Goal: Find specific page/section: Find specific page/section

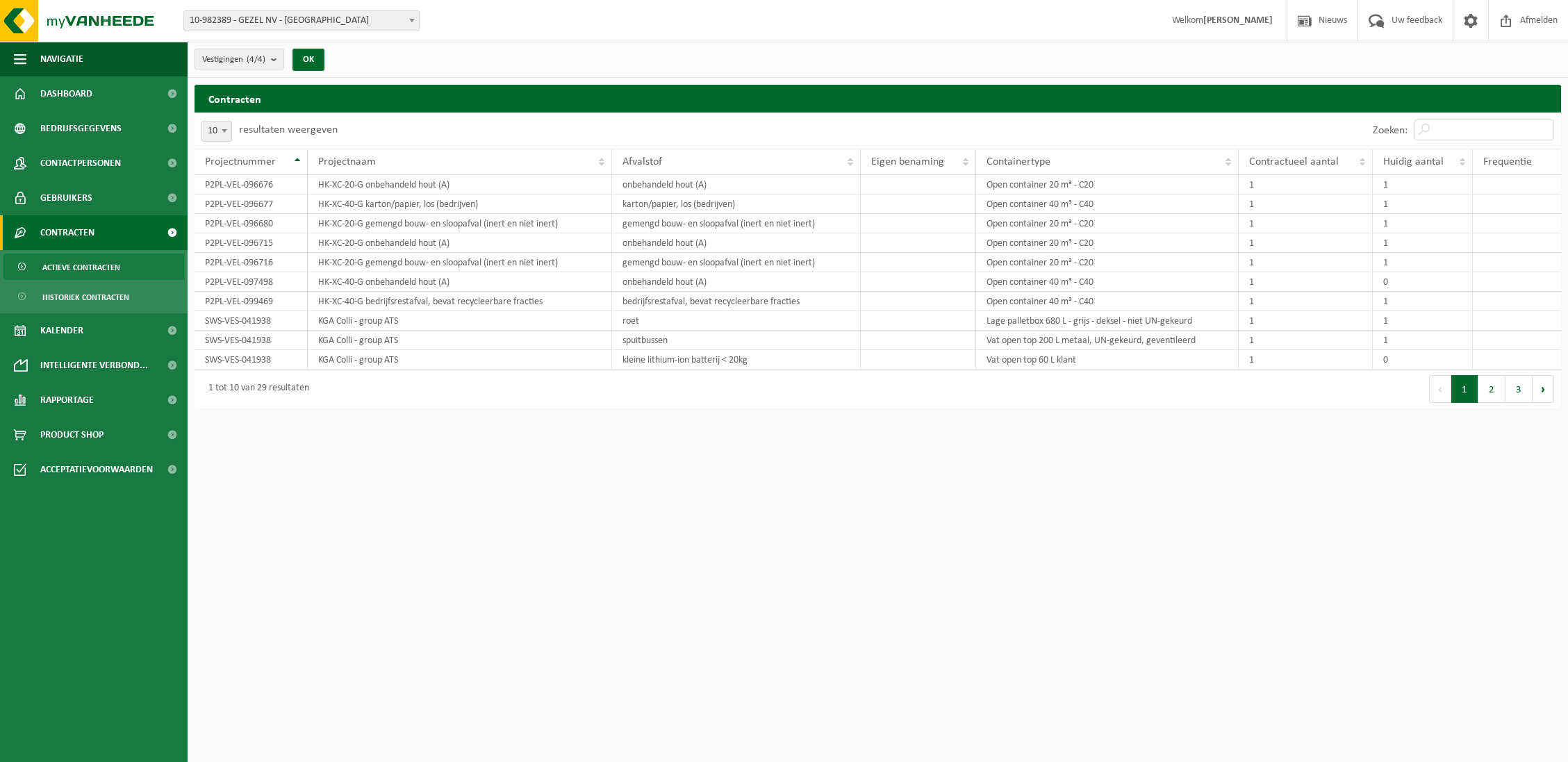
click at [273, 59] on b "submit" at bounding box center [277, 59] width 12 height 20
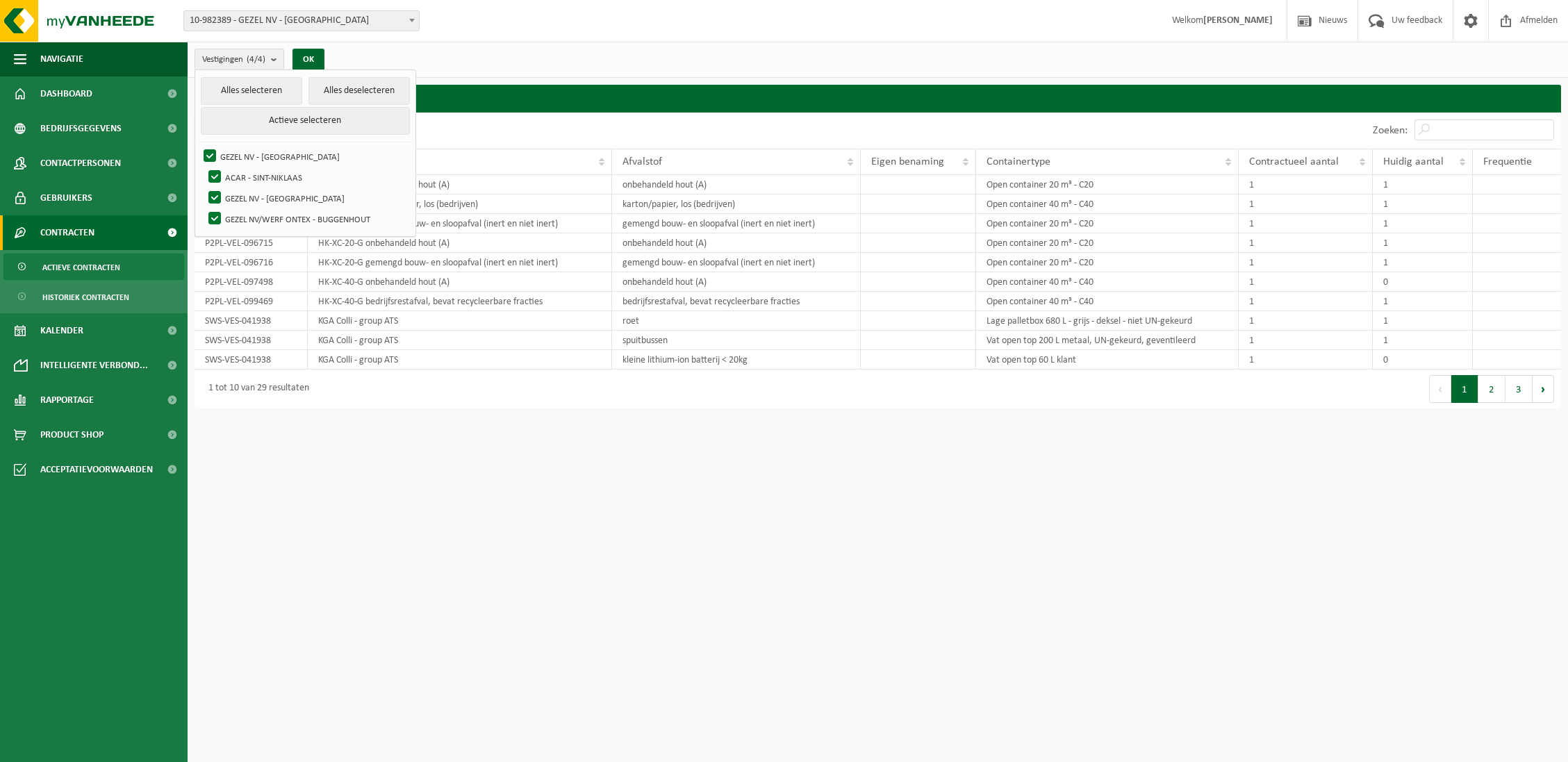
click at [294, 20] on span "10-982389 - GEZEL NV - [GEOGRAPHIC_DATA]" at bounding box center [302, 20] width 235 height 20
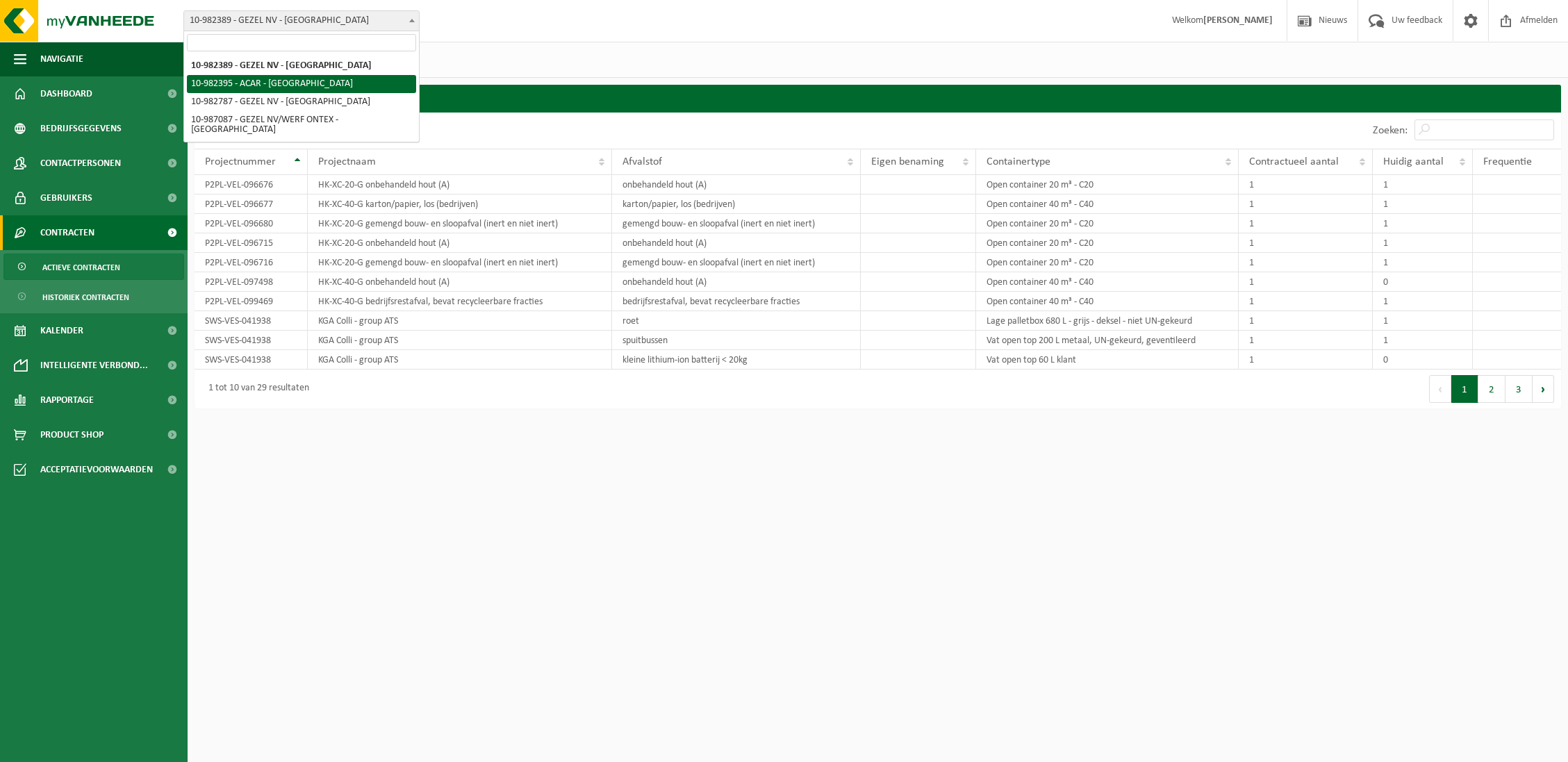
select select "162558"
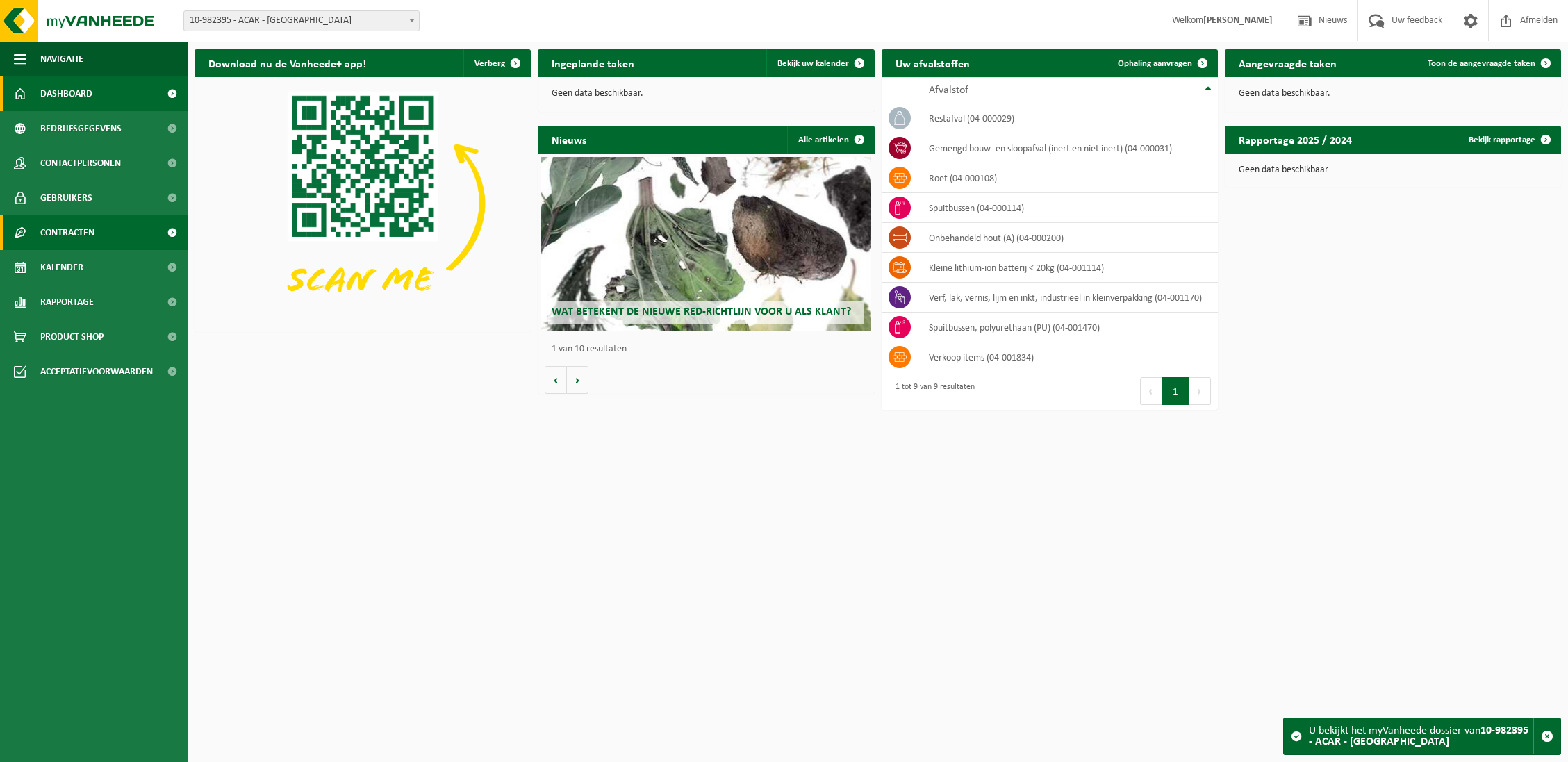
click at [88, 241] on span "Contracten" at bounding box center [67, 233] width 54 height 35
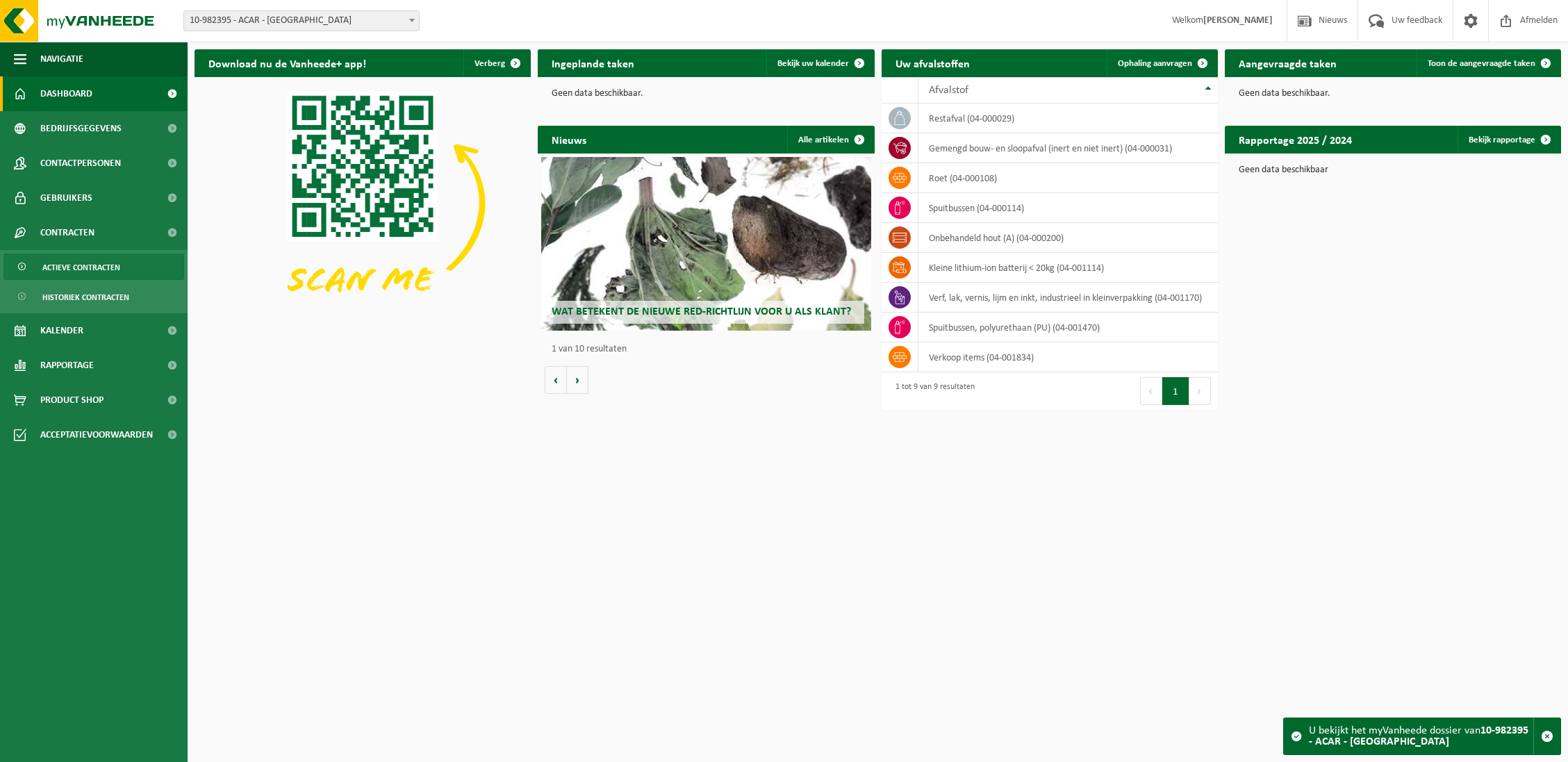
click at [96, 270] on span "Actieve contracten" at bounding box center [81, 268] width 78 height 26
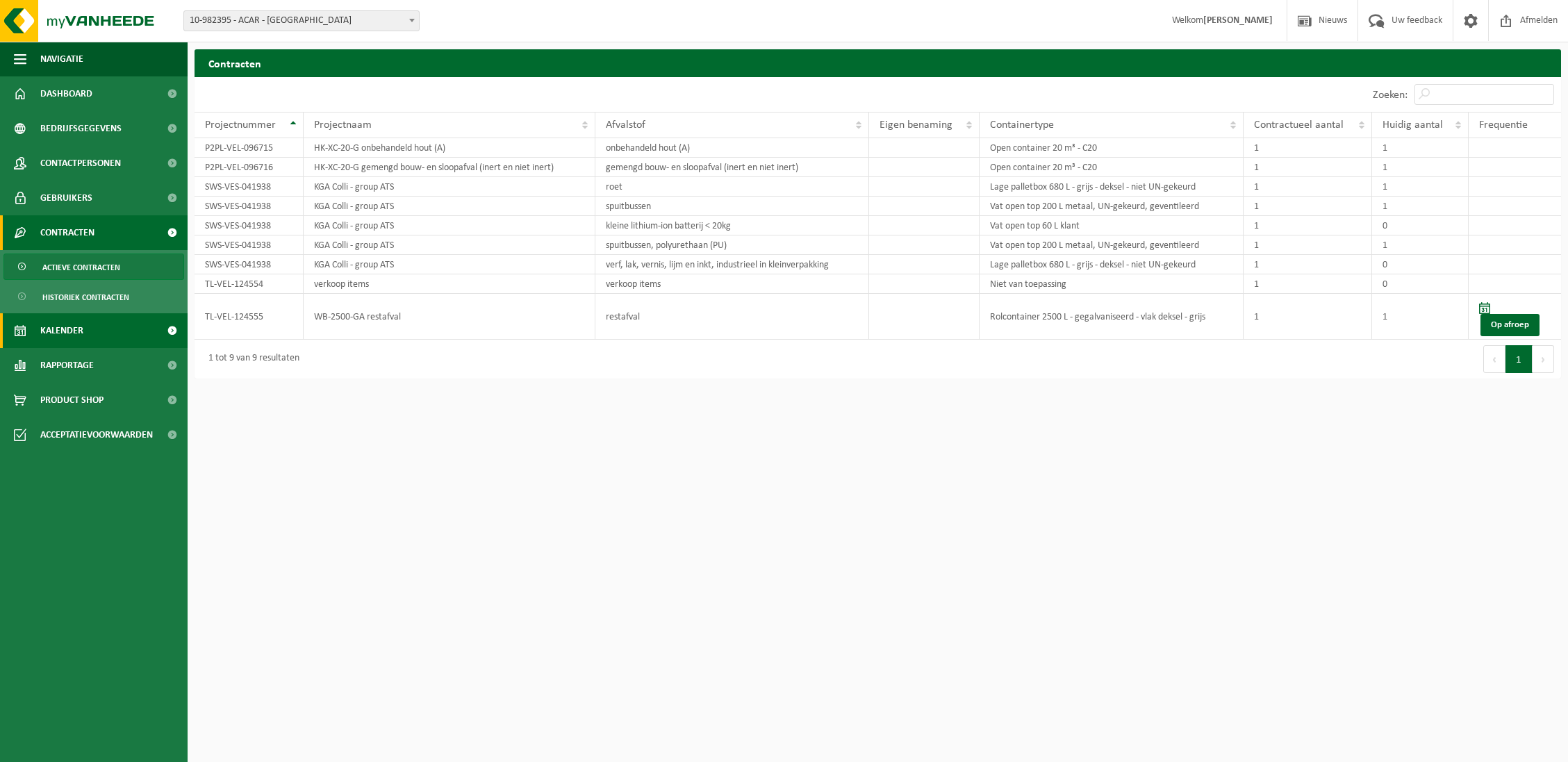
click at [77, 335] on span "Kalender" at bounding box center [61, 331] width 43 height 35
